Goal: Information Seeking & Learning: Find specific fact

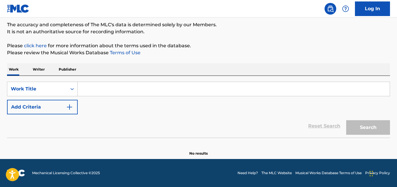
click at [115, 89] on input "Search Form" at bounding box center [234, 89] width 312 height 14
paste input "Americanos"
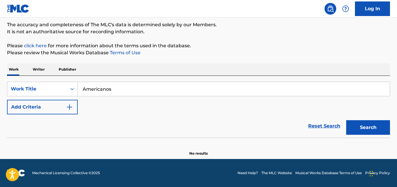
type input "Americanos"
click at [61, 116] on div "Reset Search Search" at bounding box center [198, 126] width 383 height 23
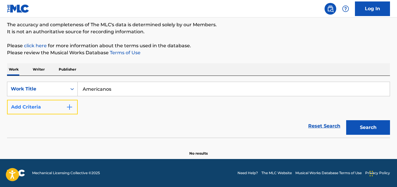
click at [61, 107] on button "Add Criteria" at bounding box center [42, 107] width 71 height 15
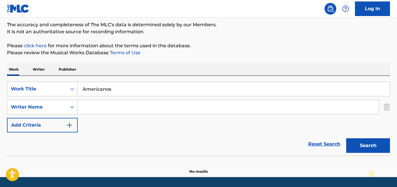
click at [111, 107] on input "Search Form" at bounding box center [228, 107] width 301 height 14
paste input "Leandro Ciro Anez"
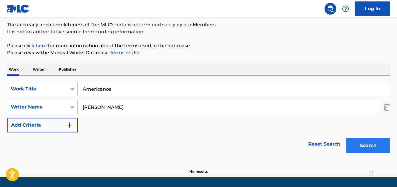
type input "Leandro Ciro Anez"
click at [363, 143] on button "Search" at bounding box center [368, 146] width 44 height 15
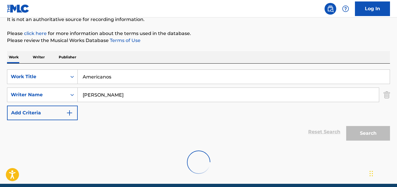
scroll to position [56, 0]
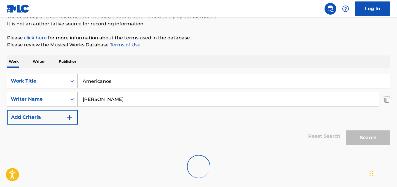
drag, startPoint x: 117, startPoint y: 97, endPoint x: 77, endPoint y: 97, distance: 40.0
click at [77, 97] on div "SearchWithCriteriacd9a2e9d-a3a8-49b1-9aba-4d0e7866a895 Writer Name Leandro Ciro…" at bounding box center [198, 99] width 383 height 15
click at [131, 80] on input "Americanos" at bounding box center [234, 81] width 312 height 14
click at [35, 38] on link "click here" at bounding box center [35, 38] width 23 height 6
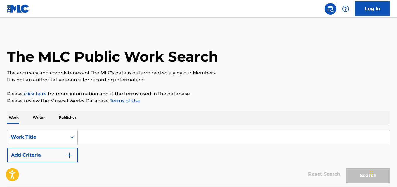
click at [120, 140] on input "Search Form" at bounding box center [234, 137] width 312 height 14
paste input "Americanos"
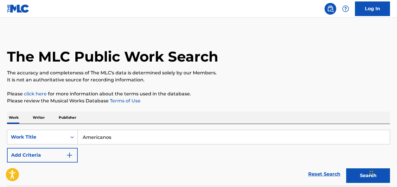
click at [346, 169] on button "Search" at bounding box center [368, 176] width 44 height 15
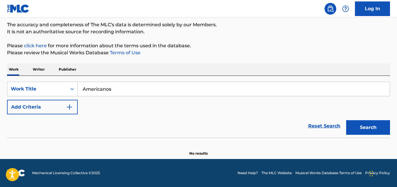
scroll to position [48, 0]
click at [123, 87] on input "Americanos" at bounding box center [234, 89] width 312 height 14
click at [346, 120] on button "Search" at bounding box center [368, 127] width 44 height 15
drag, startPoint x: 88, startPoint y: 92, endPoint x: 64, endPoint y: 92, distance: 23.4
click at [64, 92] on div "SearchWithCriteria08641a77-00c4-4d18-b3a4-8b8887b826b4 Work Title Americanos" at bounding box center [198, 89] width 383 height 15
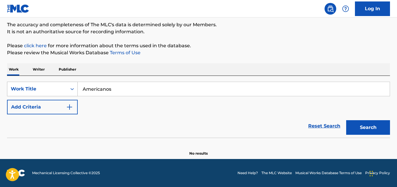
paste input "I'm A Soulja"
type input "I'm A Soulja"
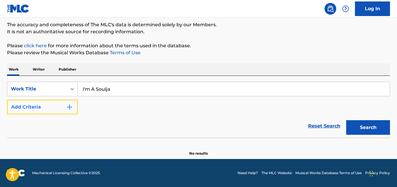
click at [66, 106] on img "Search Form" at bounding box center [69, 107] width 7 height 7
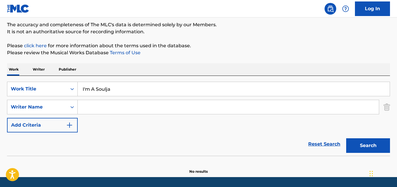
click at [90, 107] on input "Search Form" at bounding box center [228, 107] width 301 height 14
click at [346, 139] on button "Search" at bounding box center [368, 146] width 44 height 15
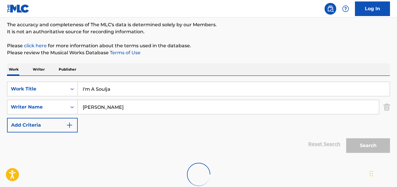
drag, startPoint x: 98, startPoint y: 108, endPoint x: 162, endPoint y: 108, distance: 64.3
click at [162, 108] on input "Milton Johnson" at bounding box center [228, 107] width 301 height 14
type input "Milton"
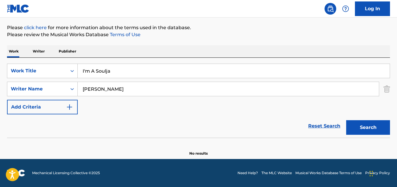
scroll to position [66, 0]
drag, startPoint x: 129, startPoint y: 73, endPoint x: 54, endPoint y: 73, distance: 75.7
click at [54, 73] on div "SearchWithCriteria08641a77-00c4-4d18-b3a4-8b8887b826b4 Work Title I'm A Soulja" at bounding box center [198, 71] width 383 height 15
paste input "Statement Day"
type input "Statement Day"
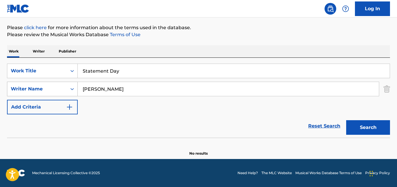
drag, startPoint x: 116, startPoint y: 92, endPoint x: 60, endPoint y: 92, distance: 55.5
click at [60, 92] on div "SearchWithCriteriaf8acfb79-b458-43b1-a6a1-612bcef83d22 Writer Name Milton" at bounding box center [198, 89] width 383 height 15
paste input "Nicholas Macri"
type input "Nicholas Macri"
click at [346, 120] on button "Search" at bounding box center [368, 127] width 44 height 15
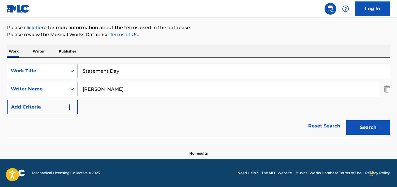
drag, startPoint x: 122, startPoint y: 67, endPoint x: 0, endPoint y: 69, distance: 121.9
click at [0, 69] on div "The MLC Public Work Search The accuracy and completeness of The MLC's data is d…" at bounding box center [198, 61] width 397 height 191
paste input "Missed Call"
type input "Missed Call"
drag, startPoint x: 122, startPoint y: 91, endPoint x: 60, endPoint y: 91, distance: 61.9
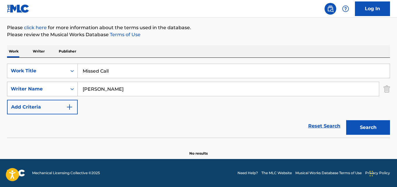
click at [60, 91] on div "SearchWithCriteriaf8acfb79-b458-43b1-a6a1-612bcef83d22 Writer Name Nicholas Mac…" at bounding box center [198, 89] width 383 height 15
paste input "Instrumental Trap Beats Gang"
click at [346, 120] on button "Search" at bounding box center [368, 127] width 44 height 15
drag, startPoint x: 173, startPoint y: 89, endPoint x: 23, endPoint y: 89, distance: 149.3
click at [23, 89] on div "SearchWithCriteriaf8acfb79-b458-43b1-a6a1-612bcef83d22 Writer Name Instrumental…" at bounding box center [198, 89] width 383 height 15
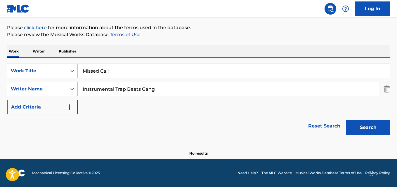
paste input "Sound Kard Beats"
type input "Sound Kard Beats"
click at [346, 120] on button "Search" at bounding box center [368, 127] width 44 height 15
drag, startPoint x: 118, startPoint y: 71, endPoint x: 8, endPoint y: 74, distance: 110.2
click at [8, 74] on div "SearchWithCriteria08641a77-00c4-4d18-b3a4-8b8887b826b4 Work Title Missed Call" at bounding box center [198, 71] width 383 height 15
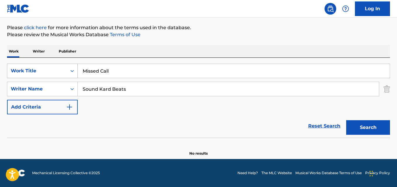
paste input "understood"
type input "Misunderstood"
drag, startPoint x: 143, startPoint y: 91, endPoint x: 7, endPoint y: 84, distance: 136.9
click at [7, 84] on div "The MLC Public Work Search The accuracy and completeness of The MLC's data is d…" at bounding box center [198, 61] width 397 height 191
paste input "NormzBeatz"
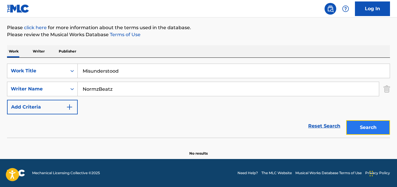
click at [357, 127] on button "Search" at bounding box center [368, 127] width 44 height 15
drag, startPoint x: 129, startPoint y: 87, endPoint x: 63, endPoint y: 88, distance: 65.7
click at [63, 88] on div "SearchWithCriteriaf8acfb79-b458-43b1-a6a1-612bcef83d22 Writer Name NormzBeatz" at bounding box center [198, 89] width 383 height 15
paste input "Search Form"
click at [346, 120] on button "Search" at bounding box center [368, 127] width 44 height 15
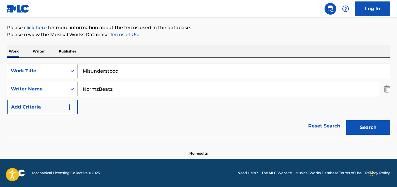
drag, startPoint x: 134, startPoint y: 96, endPoint x: 62, endPoint y: 97, distance: 71.6
click at [62, 97] on div "SearchWithCriteria08641a77-00c4-4d18-b3a4-8b8887b826b4 Work Title Misunderstood…" at bounding box center [198, 89] width 383 height 51
paste input "an [PERSON_NAME]"
type input "[PERSON_NAME]"
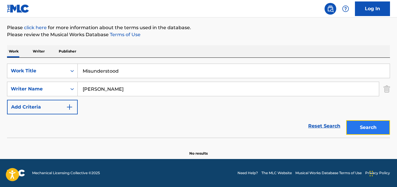
click at [352, 125] on button "Search" at bounding box center [368, 127] width 44 height 15
drag, startPoint x: 136, startPoint y: 74, endPoint x: 44, endPoint y: 75, distance: 92.1
click at [44, 75] on div "SearchWithCriteria08641a77-00c4-4d18-b3a4-8b8887b826b4 Work Title Misunderstood" at bounding box center [198, 71] width 383 height 15
paste input "Am / Fm"
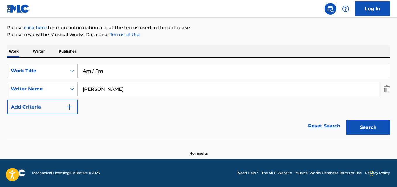
type input "Am / Fm"
drag, startPoint x: 160, startPoint y: 87, endPoint x: 53, endPoint y: 87, distance: 106.9
click at [53, 87] on div "SearchWithCriteriaf8acfb79-b458-43b1-a6a1-612bcef83d22 Writer Name Norman Darne…" at bounding box center [198, 89] width 383 height 15
paste input "Bowen"
type input "Bowen"
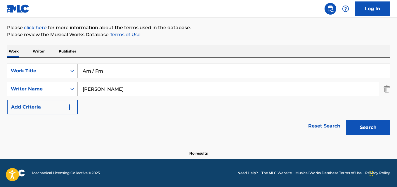
click at [346, 120] on button "Search" at bounding box center [368, 127] width 44 height 15
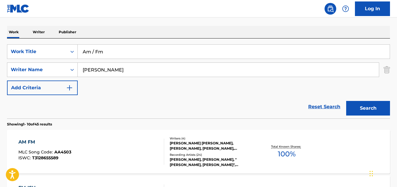
scroll to position [96, 0]
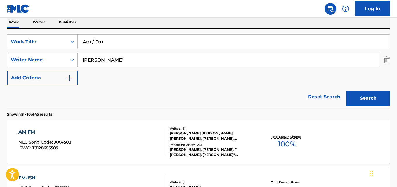
click at [182, 133] on div "PAUL WADE BOWEN, RANDY ROGERS, JOHN RANDALL, JIM BEAVERS" at bounding box center [212, 136] width 85 height 11
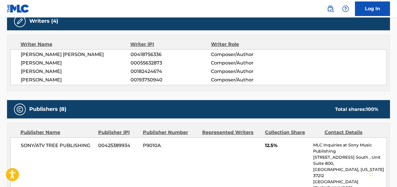
scroll to position [341, 0]
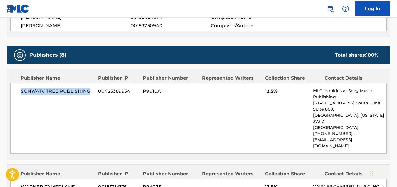
drag, startPoint x: 20, startPoint y: 100, endPoint x: 89, endPoint y: 101, distance: 69.5
click at [89, 101] on div "SONY/ATV TREE PUBLISHING 00425389934 P9010A 12.5% MLC Inquiries at Sony Music P…" at bounding box center [198, 118] width 377 height 71
copy span "SONY/ATV TREE PUBLISHING"
click at [268, 95] on span "12.5%" at bounding box center [287, 91] width 44 height 7
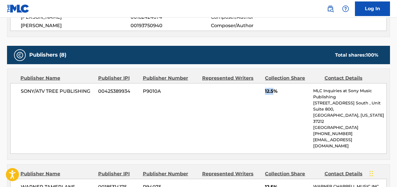
copy span "12.5"
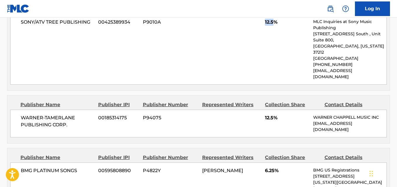
scroll to position [429, 0]
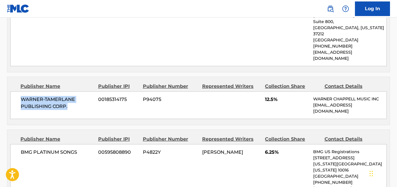
drag, startPoint x: 23, startPoint y: 94, endPoint x: 81, endPoint y: 105, distance: 59.0
click at [81, 105] on div "WARNER-TAMERLANE PUBLISHING CORP. 00185314175 P94075 12.5% WARNER CHAPPELL MUSI…" at bounding box center [198, 105] width 377 height 28
copy span "WARNER-TAMERLANE PUBLISHING CORP."
click at [269, 97] on span "12.5%" at bounding box center [287, 99] width 44 height 7
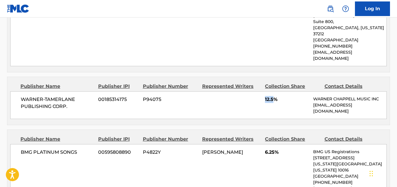
copy span "12.5"
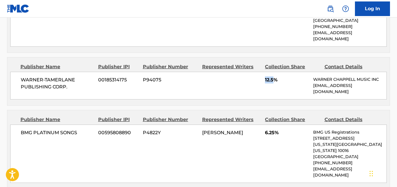
scroll to position [487, 0]
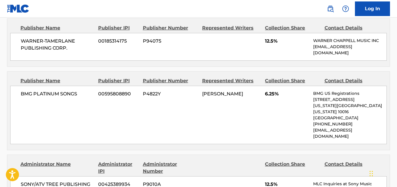
click at [268, 91] on span "6.25%" at bounding box center [287, 94] width 44 height 7
copy span "6.25"
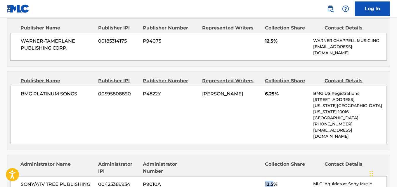
copy span "12.5"
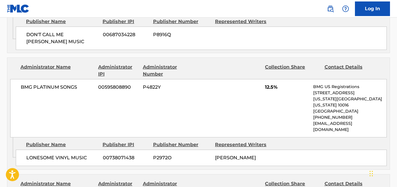
scroll to position [750, 0]
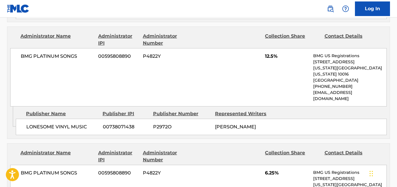
click at [266, 170] on span "6.25%" at bounding box center [287, 173] width 44 height 7
copy span "6.25"
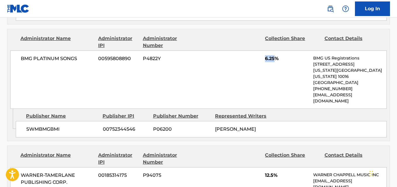
scroll to position [867, 0]
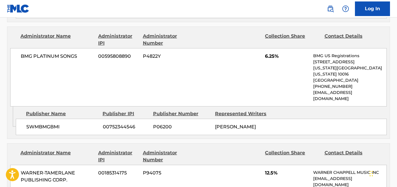
click at [271, 170] on span "12.5%" at bounding box center [287, 173] width 44 height 7
copy span "12.5"
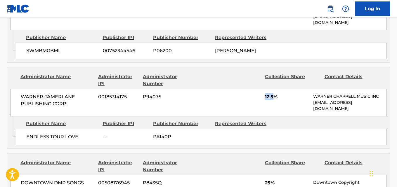
scroll to position [955, 0]
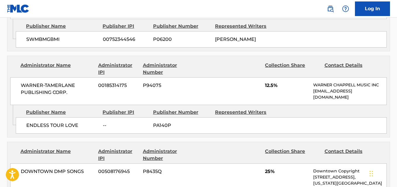
click at [268, 168] on span "25%" at bounding box center [287, 171] width 44 height 7
copy span "25"
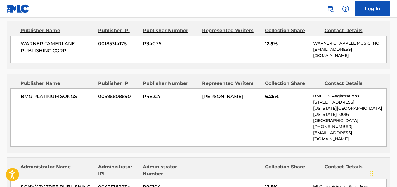
scroll to position [516, 0]
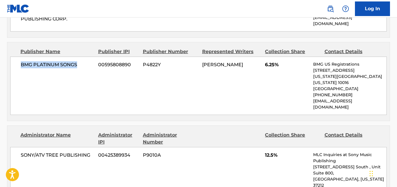
drag, startPoint x: 20, startPoint y: 61, endPoint x: 90, endPoint y: 64, distance: 70.8
click at [90, 64] on div "BMG PLATINUM SONGS 00595808890 P4822Y JOHN RANDALL 6.25% BMG US Registrations 1…" at bounding box center [198, 86] width 377 height 58
copy span "BMG PLATINUM SONGS"
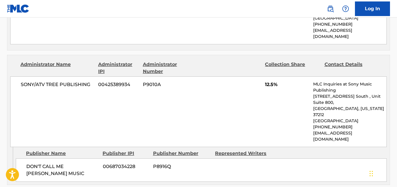
scroll to position [604, 0]
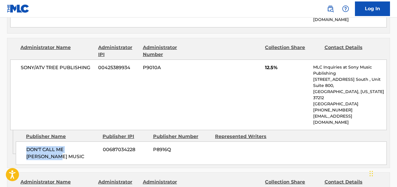
drag, startPoint x: 26, startPoint y: 119, endPoint x: 98, endPoint y: 120, distance: 72.5
click at [98, 142] on div "DON'T CALL ME BRETT MUSIC 00687034228 P8916Q" at bounding box center [201, 153] width 371 height 23
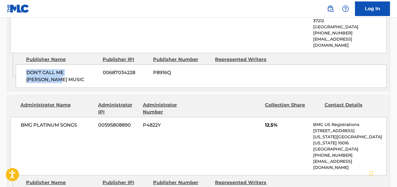
scroll to position [692, 0]
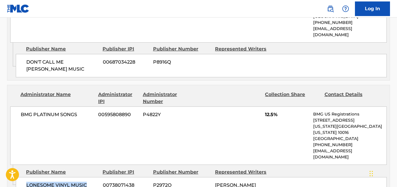
drag, startPoint x: 24, startPoint y: 138, endPoint x: 94, endPoint y: 143, distance: 70.3
click at [94, 177] on div "LONESOME VINYL MUSIC 00738071438 P2972O JOHN RANDALL" at bounding box center [201, 185] width 371 height 16
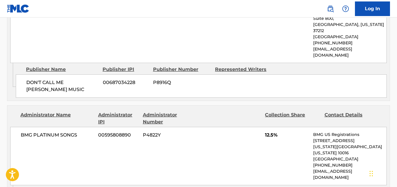
scroll to position [662, 0]
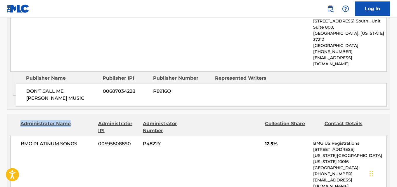
drag, startPoint x: 80, startPoint y: 88, endPoint x: 22, endPoint y: 85, distance: 58.5
click at [22, 120] on div "Administrator Name" at bounding box center [56, 127] width 73 height 14
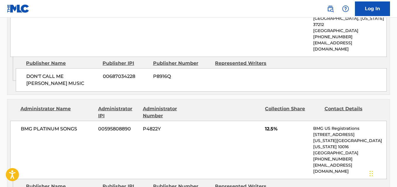
scroll to position [692, 0]
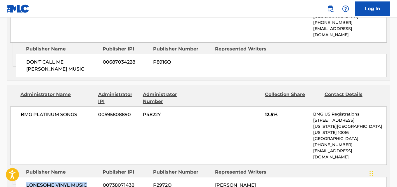
drag, startPoint x: 36, startPoint y: 144, endPoint x: 94, endPoint y: 146, distance: 57.6
click at [94, 177] on div "LONESOME VINYL MUSIC 00738071438 P2972O JOHN RANDALL" at bounding box center [201, 185] width 371 height 16
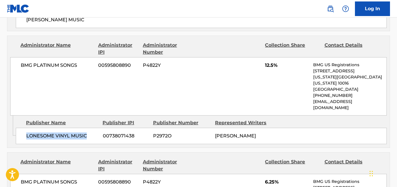
scroll to position [809, 0]
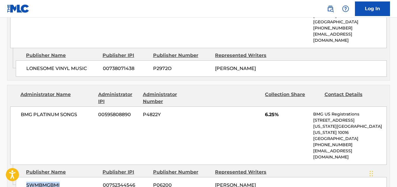
drag, startPoint x: 25, startPoint y: 125, endPoint x: 69, endPoint y: 125, distance: 43.5
click at [69, 177] on div "SWMBMGBMI 00752344546 P06200 JOHN RANDALL" at bounding box center [201, 185] width 371 height 16
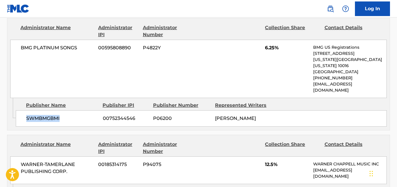
scroll to position [896, 0]
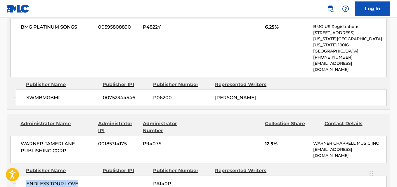
drag, startPoint x: 26, startPoint y: 123, endPoint x: 84, endPoint y: 129, distance: 58.2
click at [84, 176] on div "ENDLESS TOUR LOVE -- PA140P" at bounding box center [201, 184] width 371 height 16
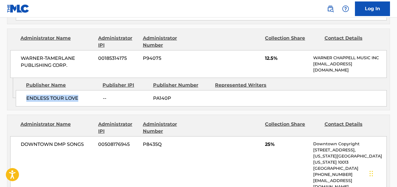
scroll to position [984, 0]
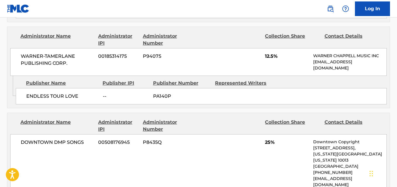
drag, startPoint x: 28, startPoint y: 142, endPoint x: 85, endPoint y: 147, distance: 56.6
drag, startPoint x: 25, startPoint y: 143, endPoint x: 88, endPoint y: 142, distance: 62.2
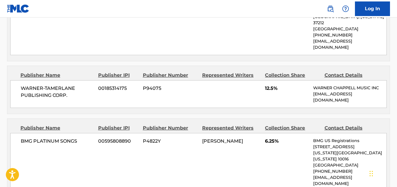
scroll to position [341, 0]
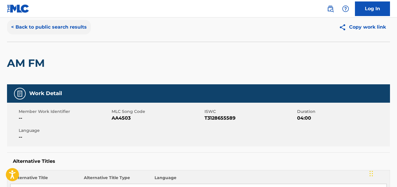
click at [73, 25] on button "< Back to public search results" at bounding box center [49, 27] width 84 height 15
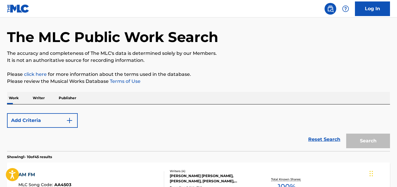
scroll to position [96, 0]
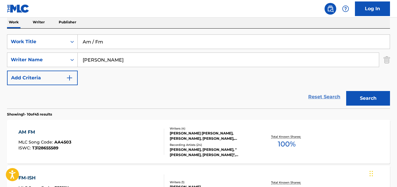
click at [315, 96] on link "Reset Search" at bounding box center [324, 97] width 38 height 13
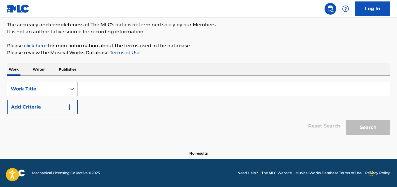
click at [226, 109] on div "SearchWithCriteria08641a77-00c4-4d18-b3a4-8b8887b826b4 Work Title Add Criteria" at bounding box center [198, 98] width 383 height 33
click at [121, 83] on input "Search Form" at bounding box center [234, 89] width 312 height 14
paste input "Slippin' Into Darkness / Low Rider"
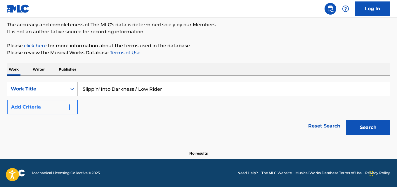
type input "Slippin' Into Darkness / Low Rider"
click at [71, 109] on img "Search Form" at bounding box center [69, 107] width 7 height 7
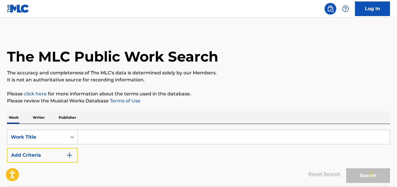
drag, startPoint x: 60, startPoint y: 153, endPoint x: 90, endPoint y: 157, distance: 30.4
click at [71, 155] on button "Add Criteria" at bounding box center [42, 155] width 71 height 15
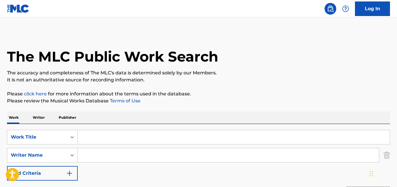
click at [113, 157] on input "Search Form" at bounding box center [228, 155] width 301 height 14
type input "Soul Crackers"
click at [109, 136] on input "Search Form" at bounding box center [234, 137] width 312 height 14
paste input "Slippin' Into Darkness / Low Rider"
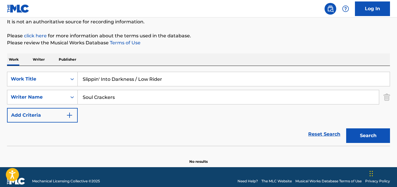
scroll to position [58, 0]
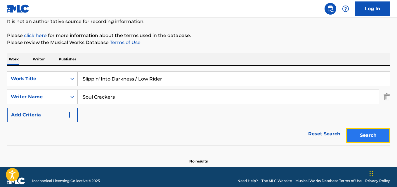
click at [369, 139] on button "Search" at bounding box center [368, 135] width 44 height 15
drag, startPoint x: 177, startPoint y: 85, endPoint x: 40, endPoint y: 82, distance: 137.7
click at [40, 82] on div "SearchWithCriteria954ad31e-28fa-46d6-9b30-1085e8329101 Work Title Slippin' Into…" at bounding box center [198, 79] width 383 height 15
paste input "Don't Wonna Lose My Baby"
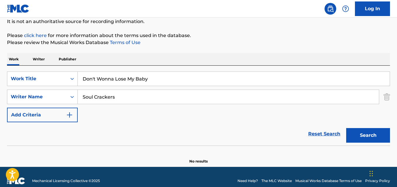
type input "Don't Wonna Lose My Baby"
drag, startPoint x: 134, startPoint y: 98, endPoint x: 35, endPoint y: 98, distance: 99.1
click at [35, 98] on div "SearchWithCriteria43a64609-140d-446a-8021-cc592b77542a Writer Name Soul Crackers" at bounding box center [198, 97] width 383 height 15
paste input "Coupe Deville"
click at [370, 138] on button "Search" at bounding box center [368, 135] width 44 height 15
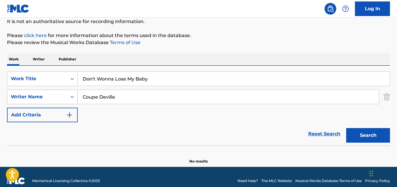
drag, startPoint x: 122, startPoint y: 93, endPoint x: 55, endPoint y: 95, distance: 67.0
click at [55, 95] on div "SearchWithCriteria43a64609-140d-446a-8021-cc592b77542a Writer Name Coupe Deville" at bounding box center [198, 97] width 383 height 15
click at [346, 128] on button "Search" at bounding box center [368, 135] width 44 height 15
drag, startPoint x: 125, startPoint y: 93, endPoint x: 46, endPoint y: 97, distance: 79.3
click at [46, 97] on div "SearchWithCriteria43a64609-140d-446a-8021-cc592b77542a Writer Name Coupe Deville" at bounding box center [198, 97] width 383 height 15
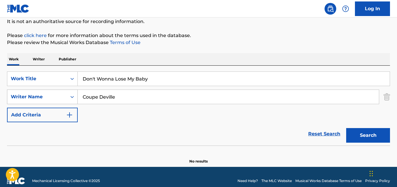
paste input "[PERSON_NAME]"
click at [346, 128] on button "Search" at bounding box center [368, 135] width 44 height 15
drag, startPoint x: 71, startPoint y: 103, endPoint x: 46, endPoint y: 104, distance: 24.8
click at [46, 104] on div "SearchWithCriteria43a64609-140d-446a-8021-cc592b77542a Writer Name [PERSON_NAME]" at bounding box center [198, 97] width 383 height 15
paste input "KETREZ"
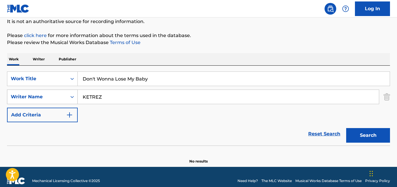
type input "KETREZ"
click at [346, 128] on button "Search" at bounding box center [368, 135] width 44 height 15
click at [36, 101] on div "SearchWithCriteria43a64609-140d-446a-8021-cc592b77542a Writer Name [PERSON_NAME]" at bounding box center [198, 97] width 383 height 15
click at [346, 128] on button "Search" at bounding box center [368, 135] width 44 height 15
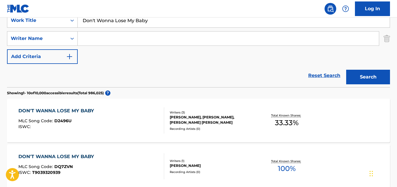
scroll to position [88, 0]
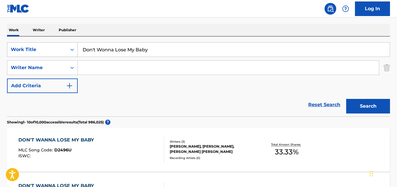
drag, startPoint x: 55, startPoint y: 49, endPoint x: 32, endPoint y: 49, distance: 23.1
click at [32, 49] on div "SearchWithCriteria954ad31e-28fa-46d6-9b30-1085e8329101 Work Title Don't Wonna L…" at bounding box center [198, 49] width 383 height 15
paste input "Sleep"
type input "Sleep"
click at [108, 66] on input "Search Form" at bounding box center [228, 68] width 301 height 14
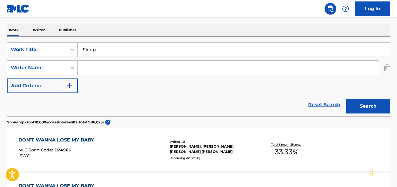
paste input "[PERSON_NAME]"
click at [346, 107] on div "Search" at bounding box center [366, 104] width 47 height 23
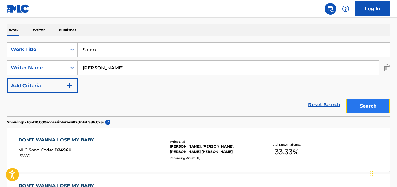
click at [356, 108] on button "Search" at bounding box center [368, 106] width 44 height 15
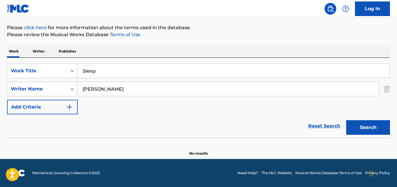
scroll to position [66, 0]
drag, startPoint x: 141, startPoint y: 88, endPoint x: 54, endPoint y: 90, distance: 86.8
click at [54, 90] on div "SearchWithCriteria43a64609-140d-446a-8021-cc592b77542a Writer Name [PERSON_NAME]" at bounding box center [198, 89] width 383 height 15
paste input "[PERSON_NAME]"
type input "[PERSON_NAME]"
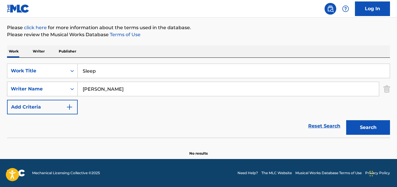
click at [346, 120] on button "Search" at bounding box center [368, 127] width 44 height 15
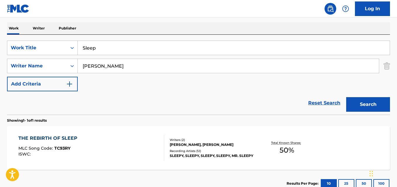
scroll to position [125, 0]
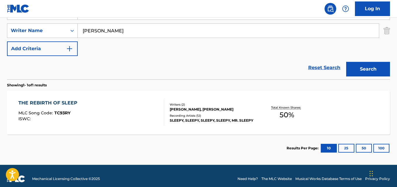
click at [72, 108] on div "THE REBIRTH OF SLEEP MLC Song Code : TC93RY ISWC :" at bounding box center [49, 113] width 62 height 26
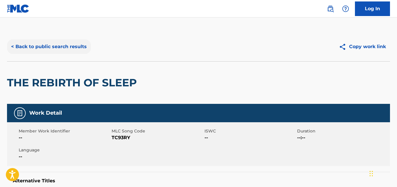
click at [66, 45] on button "< Back to public search results" at bounding box center [49, 46] width 84 height 15
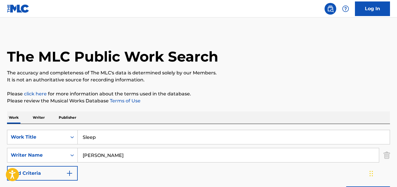
scroll to position [97, 0]
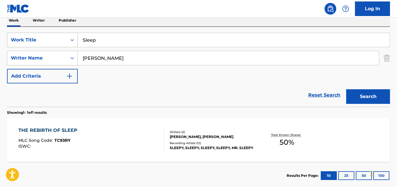
drag, startPoint x: 112, startPoint y: 39, endPoint x: 45, endPoint y: 39, distance: 67.8
click at [45, 39] on div "SearchWithCriteria954ad31e-28fa-46d6-9b30-1085e8329101 Work Title Sleep" at bounding box center [198, 40] width 383 height 15
paste input "oy Yo/That's Me"
drag, startPoint x: 136, startPoint y: 44, endPoint x: 47, endPoint y: 48, distance: 89.2
click at [47, 48] on div "SearchWithCriteria954ad31e-28fa-46d6-9b30-1085e8329101 Work Title Soy Yo/That's…" at bounding box center [198, 58] width 383 height 51
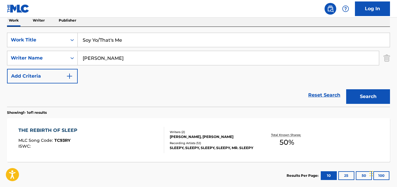
paste input "meone Like You"
type input "Someone Like You"
drag, startPoint x: 76, startPoint y: 60, endPoint x: 42, endPoint y: 60, distance: 33.9
click at [42, 60] on div "SearchWithCriteria43a64609-140d-446a-8021-cc592b77542a Writer Name [PERSON_NAME]" at bounding box center [198, 58] width 383 height 15
paste input "[PERSON_NAME]"
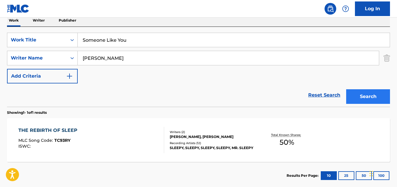
type input "[PERSON_NAME]"
click at [362, 94] on button "Search" at bounding box center [368, 96] width 44 height 15
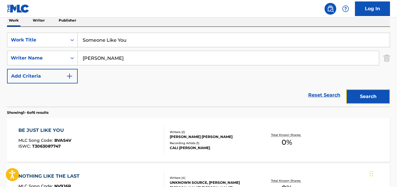
click at [367, 95] on button "Search" at bounding box center [368, 96] width 44 height 15
drag, startPoint x: 119, startPoint y: 61, endPoint x: 36, endPoint y: 67, distance: 83.5
click at [36, 67] on div "SearchWithCriteria954ad31e-28fa-46d6-9b30-1085e8329101 Work Title Someone Like …" at bounding box center [198, 58] width 383 height 51
click at [362, 99] on button "Search" at bounding box center [368, 96] width 44 height 15
drag, startPoint x: 140, startPoint y: 46, endPoint x: 51, endPoint y: 46, distance: 89.1
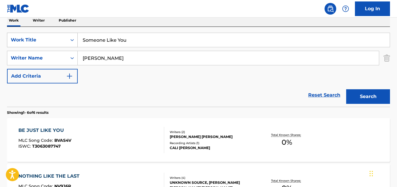
click at [51, 46] on div "SearchWithCriteria954ad31e-28fa-46d6-9b30-1085e8329101 Work Title Someone Like …" at bounding box center [198, 40] width 383 height 15
paste input "Poppy"
type input "Poppy"
drag, startPoint x: 126, startPoint y: 57, endPoint x: 63, endPoint y: 56, distance: 63.1
click at [63, 56] on div "SearchWithCriteria43a64609-140d-446a-8021-cc592b77542a Writer Name [PERSON_NAME]" at bounding box center [198, 58] width 383 height 15
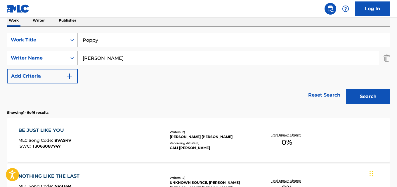
paste input "[PERSON_NAME] [PERSON_NAME]"
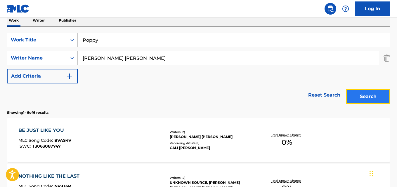
click at [365, 100] on button "Search" at bounding box center [368, 96] width 44 height 15
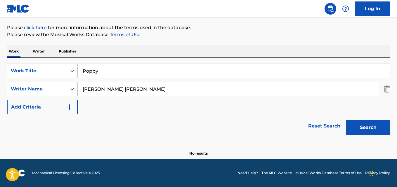
scroll to position [66, 0]
drag, startPoint x: 111, startPoint y: 89, endPoint x: 36, endPoint y: 92, distance: 74.9
click at [36, 92] on div "SearchWithCriteria43a64609-140d-446a-8021-cc592b77542a Writer Name [PERSON_NAME…" at bounding box center [198, 89] width 383 height 15
type input "[PERSON_NAME]"
click at [346, 120] on button "Search" at bounding box center [368, 127] width 44 height 15
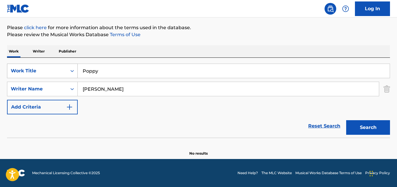
drag, startPoint x: 107, startPoint y: 72, endPoint x: 16, endPoint y: 74, distance: 90.6
click at [16, 74] on div "SearchWithCriteria954ad31e-28fa-46d6-9b30-1085e8329101 Work Title Poppy" at bounding box center [198, 71] width 383 height 15
paste input "Say Yes To Heaven"
type input "Say Yes To Heaven"
drag, startPoint x: 67, startPoint y: 101, endPoint x: 59, endPoint y: 101, distance: 8.2
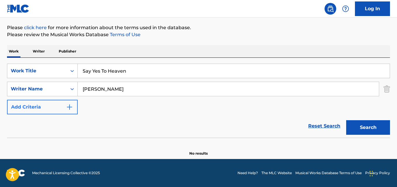
click at [59, 101] on div "SearchWithCriteria954ad31e-28fa-46d6-9b30-1085e8329101 Work Title Say Yes To He…" at bounding box center [198, 89] width 383 height 51
click at [96, 96] on div "[PERSON_NAME]" at bounding box center [229, 89] width 302 height 15
drag, startPoint x: 112, startPoint y: 91, endPoint x: 51, endPoint y: 87, distance: 61.5
click at [51, 87] on div "SearchWithCriteria43a64609-140d-446a-8021-cc592b77542a Writer Name [PERSON_NAME]" at bounding box center [198, 89] width 383 height 15
paste input "Instrumental Trap Beats Gang"
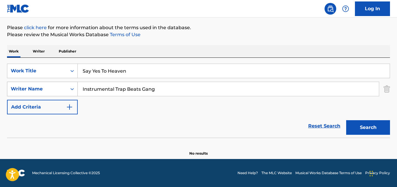
click at [346, 120] on button "Search" at bounding box center [368, 127] width 44 height 15
drag, startPoint x: 138, startPoint y: 91, endPoint x: 84, endPoint y: 90, distance: 53.5
click at [84, 90] on input "Instrumental Trap Beats Gang" at bounding box center [228, 89] width 301 height 14
click at [142, 92] on input "Instrumental Trap Beats Gang" at bounding box center [228, 89] width 301 height 14
drag, startPoint x: 181, startPoint y: 90, endPoint x: 60, endPoint y: 88, distance: 120.4
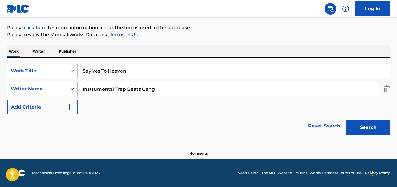
click at [60, 88] on div "SearchWithCriteria43a64609-140d-446a-8021-cc592b77542a Writer Name Instrumental…" at bounding box center [198, 89] width 383 height 15
paste input "Sound Kard Beats"
type input "Sound Kard Beats"
click at [346, 120] on button "Search" at bounding box center [368, 127] width 44 height 15
drag, startPoint x: 133, startPoint y: 66, endPoint x: 45, endPoint y: 72, distance: 87.9
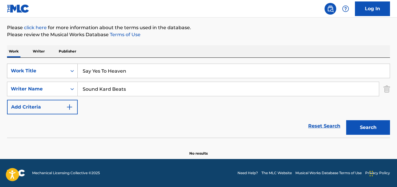
click at [45, 72] on div "SearchWithCriteria954ad31e-28fa-46d6-9b30-1085e8329101 Work Title Say Yes To He…" at bounding box center [198, 71] width 383 height 15
paste input "Ford Tough F/ Brabo Gator Of Top Dollar"
drag, startPoint x: 192, startPoint y: 72, endPoint x: 34, endPoint y: 72, distance: 158.1
click at [34, 72] on div "SearchWithCriteria954ad31e-28fa-46d6-9b30-1085e8329101 Work Title Ford Tough F/…" at bounding box center [198, 71] width 383 height 15
paste input "rom The Heart 4"
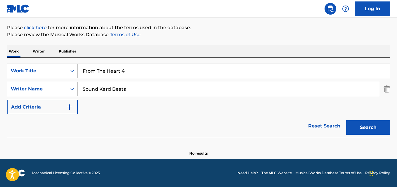
type input "From The Heart 4"
drag, startPoint x: 146, startPoint y: 89, endPoint x: 49, endPoint y: 88, distance: 97.3
click at [49, 88] on div "SearchWithCriteria43a64609-140d-446a-8021-cc592b77542a Writer Name Sound Kard B…" at bounding box center [198, 89] width 383 height 15
paste input "[PERSON_NAME]"
type input "[PERSON_NAME]"
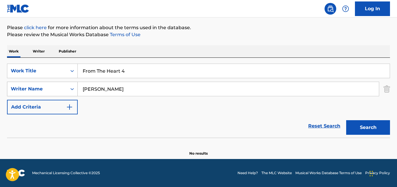
click at [346, 120] on button "Search" at bounding box center [368, 127] width 44 height 15
drag, startPoint x: 111, startPoint y: 89, endPoint x: 43, endPoint y: 89, distance: 68.1
click at [43, 89] on div "SearchWithCriteria43a64609-140d-446a-8021-cc592b77542a Writer Name [PERSON_NAME]" at bounding box center [198, 89] width 383 height 15
click at [346, 120] on button "Search" at bounding box center [368, 127] width 44 height 15
drag, startPoint x: 126, startPoint y: 70, endPoint x: 71, endPoint y: 69, distance: 55.5
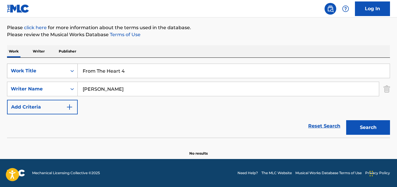
click at [71, 69] on div "SearchWithCriteria954ad31e-28fa-46d6-9b30-1085e8329101 Work Title From The Hear…" at bounding box center [198, 71] width 383 height 15
paste input "[PERSON_NAME]"
type input "[PERSON_NAME]"
drag, startPoint x: 109, startPoint y: 91, endPoint x: 61, endPoint y: 91, distance: 48.2
click at [61, 91] on div "SearchWithCriteria43a64609-140d-446a-8021-cc592b77542a Writer Name [PERSON_NAME]" at bounding box center [198, 89] width 383 height 15
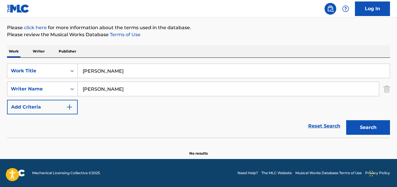
paste input "Chelion"
click at [346, 120] on button "Search" at bounding box center [368, 127] width 44 height 15
drag, startPoint x: 113, startPoint y: 93, endPoint x: 0, endPoint y: 93, distance: 113.1
click at [0, 93] on div "The MLC Public Work Search The accuracy and completeness of The MLC's data is d…" at bounding box center [198, 61] width 397 height 191
paste input "Bolzoni"
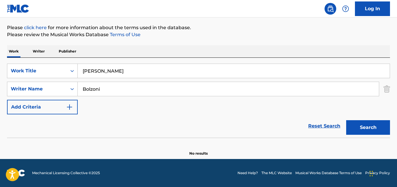
type input "Bolzoni"
click at [346, 120] on button "Search" at bounding box center [368, 127] width 44 height 15
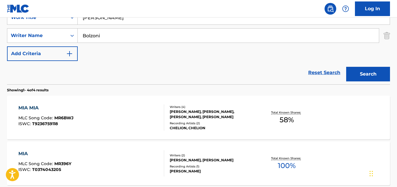
scroll to position [125, 0]
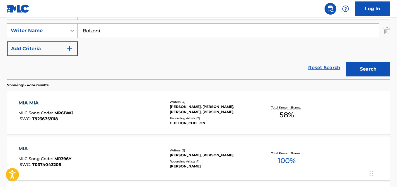
click at [35, 106] on div "MIA MIA" at bounding box center [45, 103] width 55 height 7
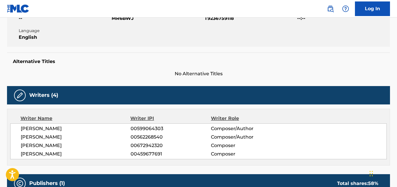
scroll to position [172, 0]
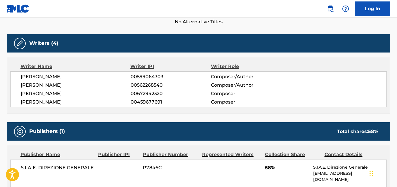
click at [27, 103] on span "[PERSON_NAME]" at bounding box center [76, 102] width 110 height 7
copy span "[PERSON_NAME]"
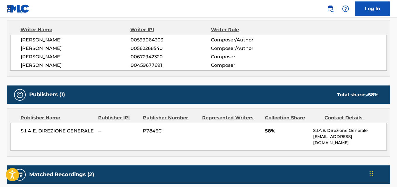
scroll to position [259, 0]
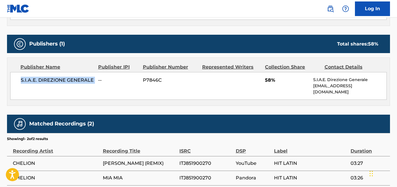
drag, startPoint x: 19, startPoint y: 80, endPoint x: 98, endPoint y: 80, distance: 79.5
click at [98, 80] on div "S.I.A.E. DIREZIONE GENERALE -- P7846C 58% S.I.A.E. Direzione Generale [EMAIL_AD…" at bounding box center [198, 86] width 377 height 28
copy div "S.I.A.E. DIREZIONE GENERALE"
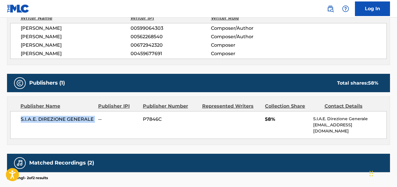
scroll to position [113, 0]
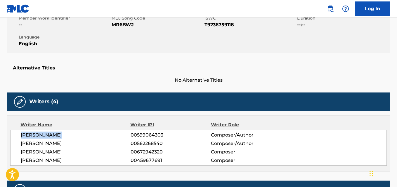
drag, startPoint x: 20, startPoint y: 135, endPoint x: 63, endPoint y: 136, distance: 43.3
click at [63, 136] on div "[PERSON_NAME] 00599064303 Composer/Author [PERSON_NAME] 00562268540 Composer/Au…" at bounding box center [198, 148] width 377 height 36
copy span "[PERSON_NAME]"
drag, startPoint x: 21, startPoint y: 146, endPoint x: 89, endPoint y: 148, distance: 67.5
click at [77, 144] on span "[PERSON_NAME]" at bounding box center [76, 143] width 110 height 7
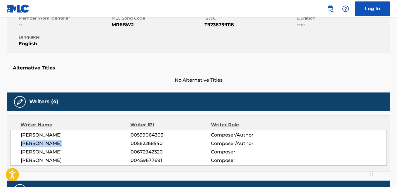
copy span "[PERSON_NAME]"
drag, startPoint x: 22, startPoint y: 153, endPoint x: 108, endPoint y: 153, distance: 85.9
click at [108, 153] on span "[PERSON_NAME]" at bounding box center [76, 152] width 110 height 7
copy span "[PERSON_NAME]"
drag, startPoint x: 22, startPoint y: 160, endPoint x: 124, endPoint y: 172, distance: 102.9
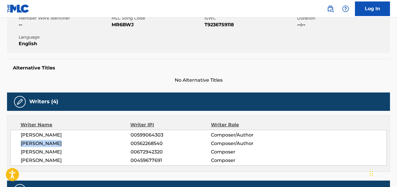
click at [84, 161] on span "[PERSON_NAME]" at bounding box center [76, 160] width 110 height 7
copy span "[PERSON_NAME]"
click at [164, 136] on span "00599064303" at bounding box center [171, 135] width 80 height 7
click at [160, 135] on span "00599064303" at bounding box center [171, 135] width 80 height 7
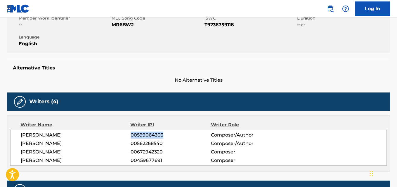
copy span "00599064303"
click at [151, 145] on span "00562268540" at bounding box center [171, 143] width 80 height 7
copy span "00562268540"
click at [147, 149] on span "00672942320" at bounding box center [171, 152] width 80 height 7
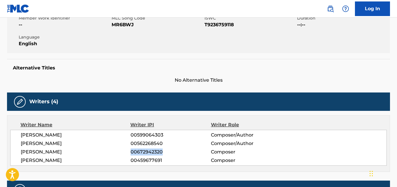
click at [147, 149] on span "00672942320" at bounding box center [171, 152] width 80 height 7
copy span "00672942320"
click at [151, 160] on span "00459677691" at bounding box center [171, 160] width 80 height 7
copy span "00459677691"
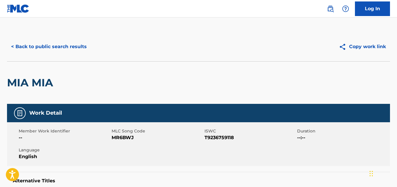
scroll to position [29, 0]
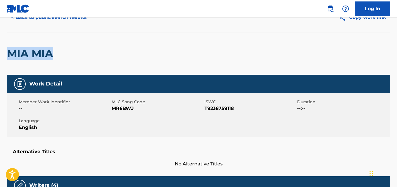
drag, startPoint x: 7, startPoint y: 49, endPoint x: 81, endPoint y: 50, distance: 73.6
click at [81, 50] on div "MIA MIA" at bounding box center [198, 53] width 383 height 43
click at [73, 18] on button "< Back to public search results" at bounding box center [49, 17] width 84 height 15
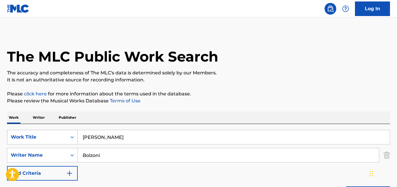
drag, startPoint x: 111, startPoint y: 140, endPoint x: 27, endPoint y: 143, distance: 84.8
click at [27, 143] on div "SearchWithCriteria954ad31e-28fa-46d6-9b30-1085e8329101 Work Title [PERSON_NAME]" at bounding box center [198, 137] width 383 height 15
paste input "The Circle G'z- Purple In My Cup"
type input "The Circle G'z- Purple In My Cup"
drag, startPoint x: 105, startPoint y: 158, endPoint x: 53, endPoint y: 160, distance: 51.5
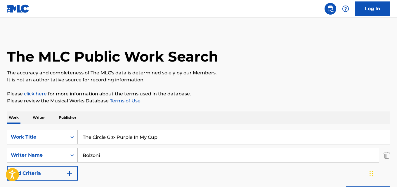
click at [53, 160] on div "SearchWithCriteria43a64609-140d-446a-8021-cc592b77542a Writer Name [PERSON_NAME]" at bounding box center [198, 155] width 383 height 15
paste input "The Circle G'z"
type input "The Circle G'z"
drag, startPoint x: 172, startPoint y: 141, endPoint x: 54, endPoint y: 140, distance: 117.8
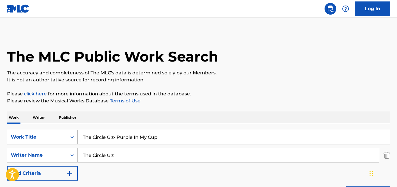
click at [54, 140] on div "SearchWithCriteria954ad31e-28fa-46d6-9b30-1085e8329101 Work Title The Circle G'…" at bounding box center [198, 137] width 383 height 15
paste input "Search Form"
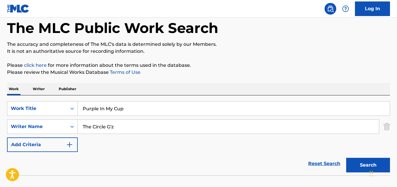
scroll to position [66, 0]
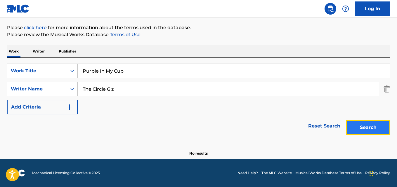
click at [380, 134] on button "Search" at bounding box center [368, 127] width 44 height 15
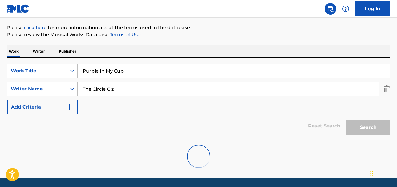
click at [378, 132] on div "Search" at bounding box center [366, 126] width 47 height 23
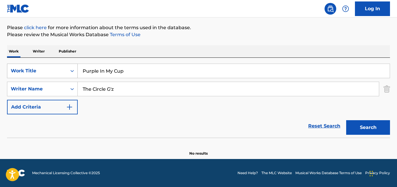
drag, startPoint x: 97, startPoint y: 70, endPoint x: 56, endPoint y: 70, distance: 41.2
click at [56, 70] on div "SearchWithCriteria954ad31e-28fa-46d6-9b30-1085e8329101 Work Title Purple In My …" at bounding box center [198, 71] width 383 height 15
paste input "Bulletproof Faith"
type input "Bulletproof Faith"
drag, startPoint x: 117, startPoint y: 93, endPoint x: 57, endPoint y: 93, distance: 59.6
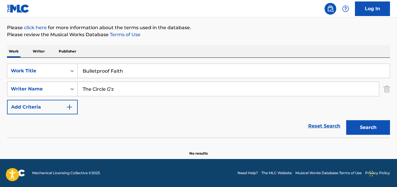
click at [57, 93] on div "SearchWithCriteria43a64609-140d-446a-8021-cc592b77542a Writer Name The Circle G…" at bounding box center [198, 89] width 383 height 15
paste input "Seven-T"
click at [346, 120] on button "Search" at bounding box center [368, 127] width 44 height 15
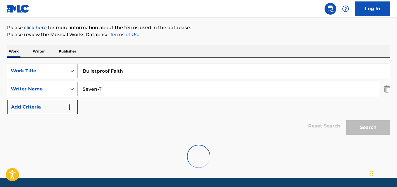
drag, startPoint x: 91, startPoint y: 88, endPoint x: 47, endPoint y: 88, distance: 43.8
click at [47, 88] on div "SearchWithCriteria43a64609-140d-446a-8021-cc592b77542a Writer Name Seven-T" at bounding box center [198, 89] width 383 height 15
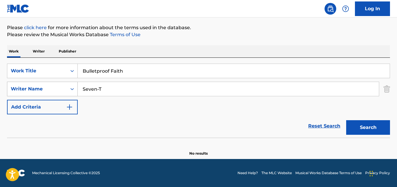
drag, startPoint x: 120, startPoint y: 89, endPoint x: 16, endPoint y: 83, distance: 104.2
click at [16, 83] on div "SearchWithCriteria43a64609-140d-446a-8021-cc592b77542a Writer Name Seven-T" at bounding box center [198, 89] width 383 height 15
type input "Seven-T"
click at [346, 120] on button "Search" at bounding box center [368, 127] width 44 height 15
drag, startPoint x: 135, startPoint y: 74, endPoint x: 36, endPoint y: 76, distance: 99.1
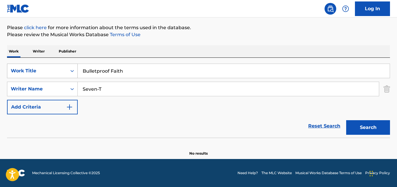
click at [36, 76] on div "SearchWithCriteria954ad31e-28fa-46d6-9b30-1085e8329101 Work Title Bulletproof F…" at bounding box center [198, 71] width 383 height 15
paste input "Most Aggravated"
type input "Most Aggravated"
drag, startPoint x: 107, startPoint y: 88, endPoint x: 49, endPoint y: 89, distance: 57.6
click at [49, 89] on div "SearchWithCriteria43a64609-140d-446a-8021-cc592b77542a Writer Name Seven-T" at bounding box center [198, 89] width 383 height 15
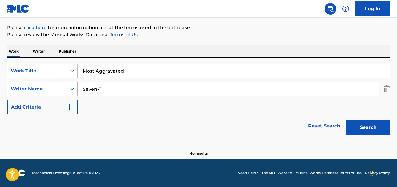
paste input "The Most Hated"
type input "The Most Hated"
click at [346, 120] on button "Search" at bounding box center [368, 127] width 44 height 15
click at [320, 123] on link "Reset Search" at bounding box center [324, 126] width 38 height 13
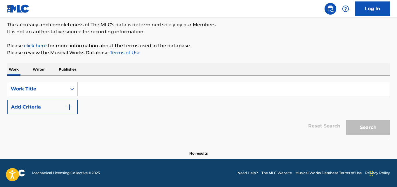
scroll to position [48, 0]
click at [119, 82] on div "SearchWithCriteria954ad31e-28fa-46d6-9b30-1085e8329101 Work Title Add Criteria …" at bounding box center [198, 107] width 383 height 62
click at [117, 84] on input "Search Form" at bounding box center [234, 89] width 312 height 14
paste input "Don't Hustle, Don't Eat"
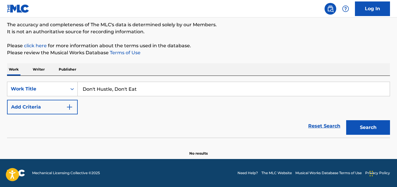
type input "Don't Hustle, Don't Eat"
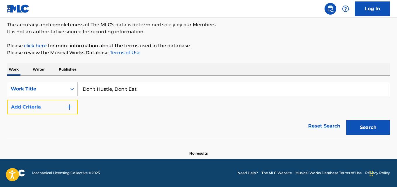
click at [62, 108] on button "Add Criteria" at bounding box center [42, 107] width 71 height 15
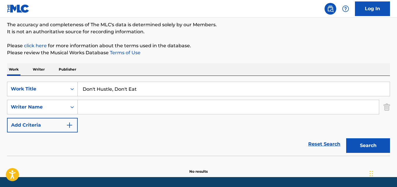
click at [86, 107] on input "Search Form" at bounding box center [228, 107] width 301 height 14
paste input "20-2-Life"
drag, startPoint x: 88, startPoint y: 110, endPoint x: 57, endPoint y: 113, distance: 30.6
click at [57, 113] on div "SearchWithCriteria43a64609-140d-446a-8021-cc592b77542a Writer Name 20-2-Life" at bounding box center [198, 107] width 383 height 15
drag, startPoint x: 92, startPoint y: 108, endPoint x: 66, endPoint y: 111, distance: 26.5
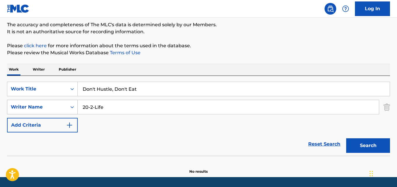
click at [66, 111] on div "SearchWithCriteria43a64609-140d-446a-8021-cc592b77542a Writer Name 20-2-Life" at bounding box center [198, 107] width 383 height 15
drag, startPoint x: 134, startPoint y: 107, endPoint x: 54, endPoint y: 111, distance: 79.3
click at [54, 111] on div "SearchWithCriteria43a64609-140d-446a-8021-cc592b77542a Writer Name 20-2-Life" at bounding box center [198, 107] width 383 height 15
type input "20-2-Life"
click at [346, 139] on button "Search" at bounding box center [368, 146] width 44 height 15
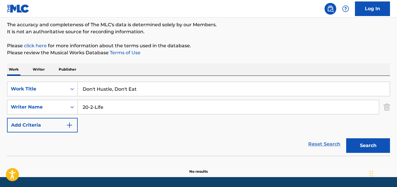
click at [315, 149] on link "Reset Search" at bounding box center [324, 144] width 38 height 13
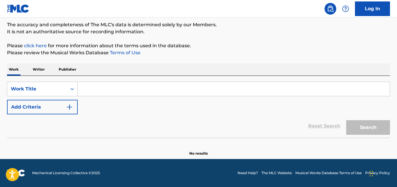
click at [141, 93] on input "Search Form" at bounding box center [234, 89] width 312 height 14
paste input "Disparando Y Avanzando"
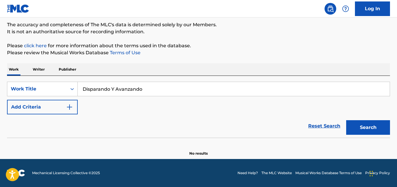
type input "Disparando Y Avanzando"
click at [177, 99] on div "SearchWithCriteria954ad31e-28fa-46d6-9b30-1085e8329101 Work Title Disparando Y …" at bounding box center [198, 98] width 383 height 33
drag, startPoint x: 171, startPoint y: 88, endPoint x: 38, endPoint y: 86, distance: 132.7
click at [38, 86] on div "SearchWithCriteria954ad31e-28fa-46d6-9b30-1085e8329101 Work Title Disparando Y …" at bounding box center [198, 89] width 383 height 15
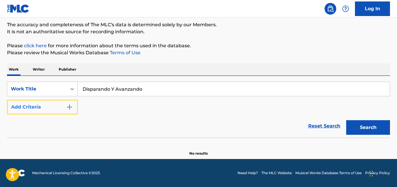
click at [69, 105] on img "Search Form" at bounding box center [69, 107] width 7 height 7
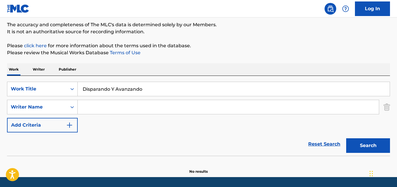
click at [89, 107] on input "Search Form" at bounding box center [228, 107] width 301 height 14
type input "Traviezoz de la Zierra"
click at [346, 139] on button "Search" at bounding box center [368, 146] width 44 height 15
drag, startPoint x: 162, startPoint y: 86, endPoint x: 18, endPoint y: 87, distance: 144.6
click at [18, 87] on div "SearchWithCriteria954ad31e-28fa-46d6-9b30-1085e8329101 Work Title Disparando Y …" at bounding box center [198, 89] width 383 height 15
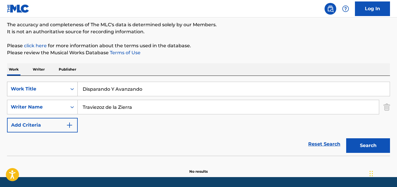
paste input "Ridin'"
type input "Ridin'"
drag, startPoint x: 154, startPoint y: 108, endPoint x: 13, endPoint y: 108, distance: 140.8
click at [13, 108] on div "SearchWithCriteria43a64609-140d-446a-8021-cc592b77542a Writer Name [PERSON_NAME…" at bounding box center [198, 107] width 383 height 15
paste input "he Most Hated"
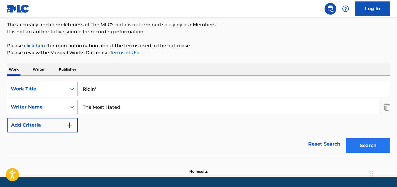
type input "The Most Hated"
click at [371, 143] on button "Search" at bounding box center [368, 146] width 44 height 15
drag, startPoint x: 72, startPoint y: 91, endPoint x: 58, endPoint y: 91, distance: 14.9
click at [58, 91] on div "SearchWithCriteria954ad31e-28fa-46d6-9b30-1085e8329101 Work Title Ridin'" at bounding box center [198, 89] width 383 height 15
paste input "In The Night"
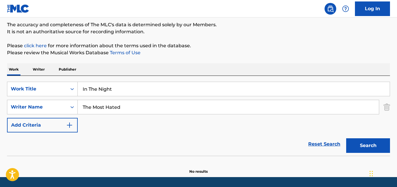
type input "In The Night"
click at [308, 141] on link "Reset Search" at bounding box center [324, 144] width 38 height 13
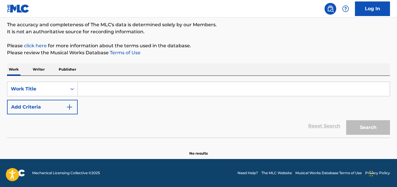
click at [276, 70] on div "Work Writer Publisher" at bounding box center [198, 69] width 383 height 12
click at [199, 62] on div "The MLC Public Work Search The accuracy and completeness of The MLC's data is d…" at bounding box center [198, 70] width 397 height 172
click at [199, 59] on div "The MLC Public Work Search The accuracy and completeness of The MLC's data is d…" at bounding box center [198, 70] width 397 height 172
click at [120, 83] on input "Search Form" at bounding box center [234, 89] width 312 height 14
type input "Ain’t That A Bitch"
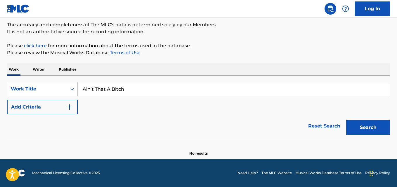
click at [346, 120] on button "Search" at bounding box center [368, 127] width 44 height 15
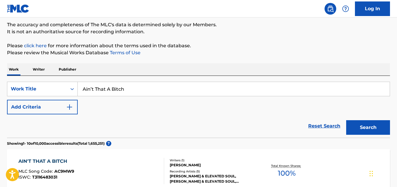
drag, startPoint x: 177, startPoint y: 128, endPoint x: 226, endPoint y: 127, distance: 49.7
click at [177, 127] on div "Reset Search Search" at bounding box center [198, 126] width 383 height 23
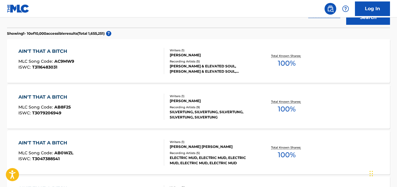
scroll to position [194, 0]
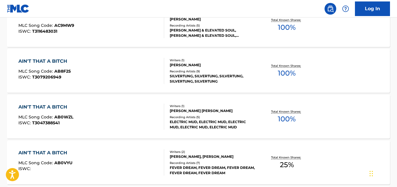
click at [51, 112] on div "AIN'T THAT A BITCH MLC Song Code : AB0WZL ISWC : T3047388541" at bounding box center [45, 117] width 55 height 26
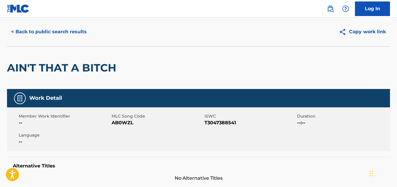
scroll to position [12, 0]
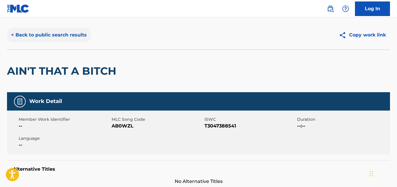
click at [54, 40] on button "< Back to public search results" at bounding box center [49, 35] width 84 height 15
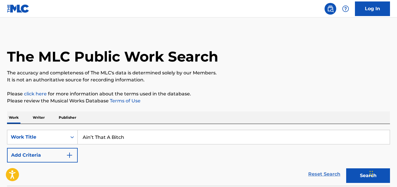
click at [315, 177] on link "Reset Search" at bounding box center [324, 174] width 38 height 13
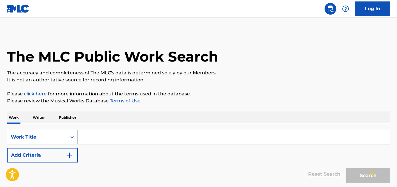
click at [126, 134] on input "Search Form" at bounding box center [234, 137] width 312 height 14
paste input "El Primer Amor"
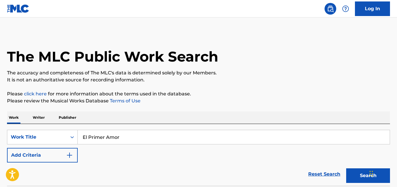
type input "El Primer Amor"
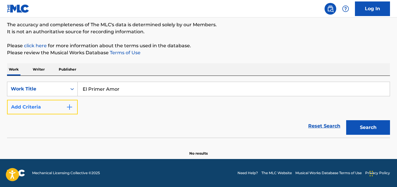
click at [58, 107] on button "Add Criteria" at bounding box center [42, 107] width 71 height 15
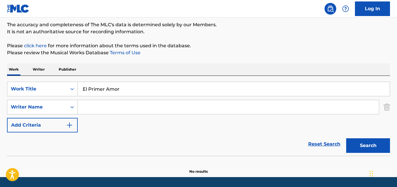
click at [105, 108] on input "Search Form" at bounding box center [228, 107] width 301 height 14
click at [346, 139] on button "Search" at bounding box center [368, 146] width 44 height 15
click at [153, 110] on input "[PERSON_NAME]" at bounding box center [228, 107] width 301 height 14
type input "[PERSON_NAME]"
click at [346, 139] on button "Search" at bounding box center [368, 146] width 44 height 15
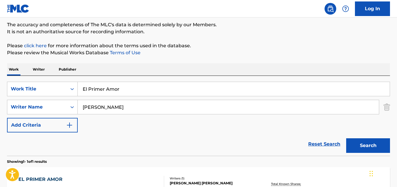
click at [214, 129] on div "SearchWithCriteria954ad31e-28fa-46d6-9b30-1085e8329101 Work Title El Primer Amo…" at bounding box center [198, 107] width 383 height 51
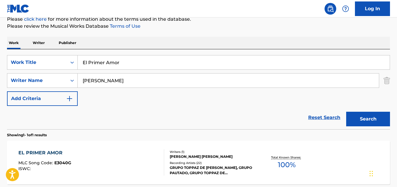
scroll to position [107, 0]
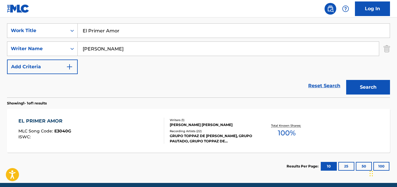
click at [51, 120] on div "EL PRIMER AMOR" at bounding box center [44, 121] width 53 height 7
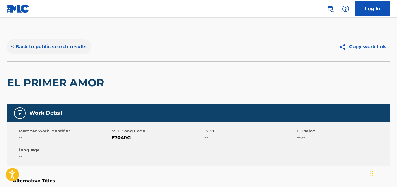
click at [79, 51] on button "< Back to public search results" at bounding box center [49, 46] width 84 height 15
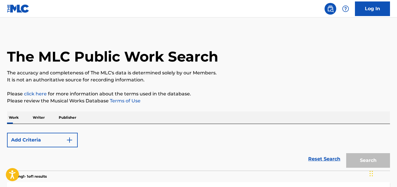
scroll to position [97, 0]
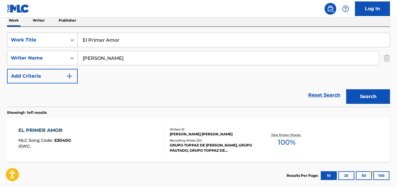
drag, startPoint x: 134, startPoint y: 44, endPoint x: 68, endPoint y: 43, distance: 65.2
click at [70, 43] on div "SearchWithCriteria954ad31e-28fa-46d6-9b30-1085e8329101 Work Title El Primer Amor" at bounding box center [198, 40] width 383 height 15
paste input "Celebration Day"
type input "Celebration Day"
drag, startPoint x: 156, startPoint y: 58, endPoint x: 22, endPoint y: 57, distance: 133.8
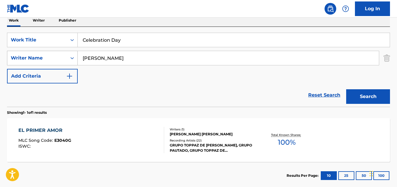
click at [22, 57] on div "SearchWithCriteria43a64609-140d-446a-8021-cc592b77542a Writer Name [PERSON_NAME]" at bounding box center [198, 58] width 383 height 15
paste input "Zepagain"
type input "Zepagain"
click at [346, 89] on button "Search" at bounding box center [368, 96] width 44 height 15
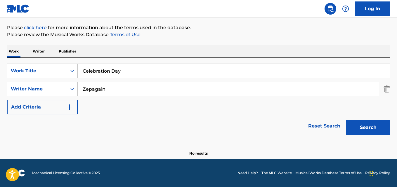
scroll to position [66, 0]
drag, startPoint x: 138, startPoint y: 70, endPoint x: 42, endPoint y: 72, distance: 95.8
click at [42, 72] on div "SearchWithCriteria954ad31e-28fa-46d6-9b30-1085e8329101 Work Title Celebration D…" at bounding box center [198, 71] width 383 height 15
paste input "In The Morning"
type input "In The Morning"
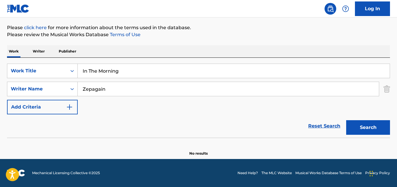
drag, startPoint x: 120, startPoint y: 95, endPoint x: 83, endPoint y: 94, distance: 36.3
click at [83, 94] on input "Zepagain" at bounding box center [228, 89] width 301 height 14
paste input "Code 3"
drag, startPoint x: 92, startPoint y: 90, endPoint x: 69, endPoint y: 90, distance: 23.7
click at [69, 90] on div "SearchWithCriteria43a64609-140d-446a-8021-cc592b77542a Writer Name Code 3" at bounding box center [198, 89] width 383 height 15
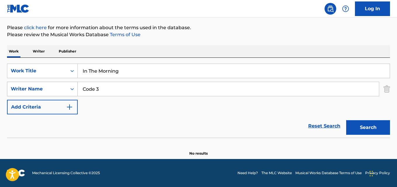
drag, startPoint x: 111, startPoint y: 91, endPoint x: 68, endPoint y: 90, distance: 42.7
click at [68, 90] on div "SearchWithCriteria43a64609-140d-446a-8021-cc592b77542a Writer Name Code 3" at bounding box center [198, 89] width 383 height 15
type input "Code 3"
drag, startPoint x: 356, startPoint y: 124, endPoint x: 316, endPoint y: 108, distance: 42.7
click at [356, 124] on button "Search" at bounding box center [368, 127] width 44 height 15
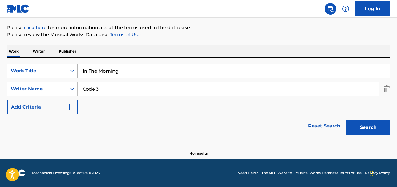
drag, startPoint x: 122, startPoint y: 71, endPoint x: 59, endPoint y: 76, distance: 62.7
click at [59, 76] on div "SearchWithCriteria954ad31e-28fa-46d6-9b30-1085e8329101 Work Title In The Morning" at bounding box center [198, 71] width 383 height 15
paste input "Twisted"
type input "Twisted"
drag, startPoint x: 92, startPoint y: 95, endPoint x: 67, endPoint y: 95, distance: 25.1
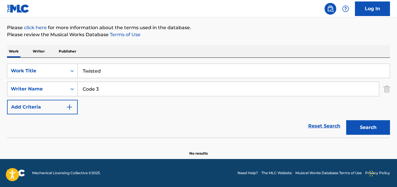
click at [67, 95] on div "SearchWithCriteria43a64609-140d-446a-8021-cc592b77542a Writer Name Code 3" at bounding box center [198, 89] width 383 height 15
paste input "P.K.O."
drag, startPoint x: 89, startPoint y: 89, endPoint x: 77, endPoint y: 90, distance: 12.0
click at [77, 90] on div "SearchWithCriteria43a64609-140d-446a-8021-cc592b77542a Writer Name P.K.O." at bounding box center [198, 89] width 383 height 15
drag, startPoint x: 122, startPoint y: 89, endPoint x: 21, endPoint y: 84, distance: 101.8
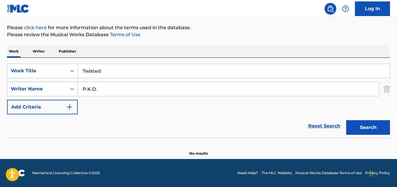
click at [21, 84] on div "SearchWithCriteria43a64609-140d-446a-8021-cc592b77542a Writer Name P.K.O." at bounding box center [198, 89] width 383 height 15
type input "P.K.O."
click at [346, 120] on button "Search" at bounding box center [368, 127] width 44 height 15
click at [316, 128] on link "Reset Search" at bounding box center [324, 126] width 38 height 13
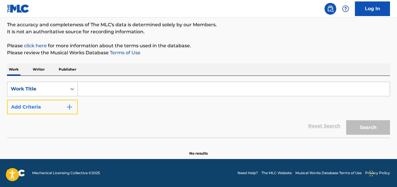
click at [60, 103] on button "Add Criteria" at bounding box center [42, 107] width 71 height 15
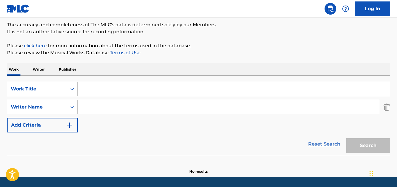
click at [324, 148] on link "Reset Search" at bounding box center [324, 144] width 38 height 13
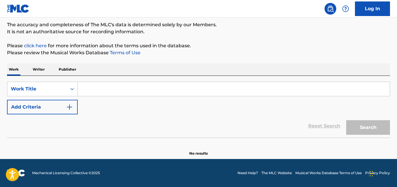
click at [243, 138] on section at bounding box center [198, 139] width 383 height 3
click at [242, 119] on div "Reset Search Search" at bounding box center [198, 126] width 383 height 23
click at [252, 36] on div "The MLC Public Work Search The accuracy and completeness of The MLC's data is d…" at bounding box center [198, 70] width 397 height 172
click at [189, 89] on input "Search Form" at bounding box center [234, 89] width 312 height 14
click at [191, 138] on section at bounding box center [198, 139] width 383 height 3
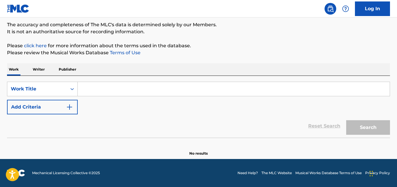
click at [191, 115] on div "Reset Search Search" at bounding box center [198, 126] width 383 height 23
click at [193, 123] on div "Reset Search Search" at bounding box center [198, 126] width 383 height 23
click at [121, 84] on input "Search Form" at bounding box center [234, 89] width 312 height 14
paste input "The Eradication Of [PERSON_NAME]"
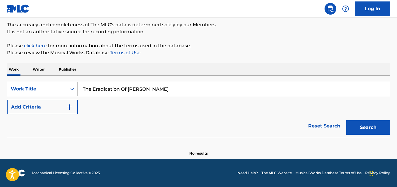
type input "The Eradication Of [PERSON_NAME]"
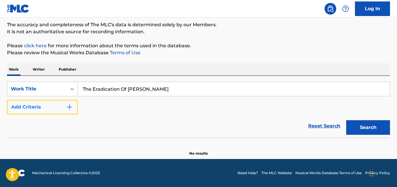
click at [77, 109] on button "Add Criteria" at bounding box center [42, 107] width 71 height 15
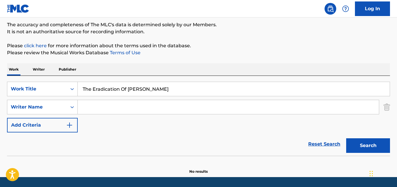
click at [96, 107] on input "Search Form" at bounding box center [228, 107] width 301 height 14
paste input "Beltway 8"
click at [346, 139] on button "Search" at bounding box center [368, 146] width 44 height 15
drag, startPoint x: 108, startPoint y: 109, endPoint x: 40, endPoint y: 110, distance: 68.7
click at [40, 110] on div "SearchWithCriteria43a64609-140d-446a-8021-cc592b77542a Writer Name Beltway 8" at bounding box center [198, 107] width 383 height 15
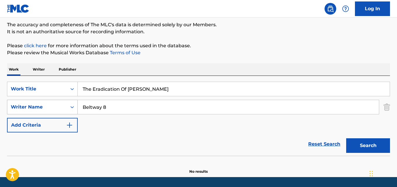
click at [346, 139] on button "Search" at bounding box center [368, 146] width 44 height 15
drag, startPoint x: 114, startPoint y: 109, endPoint x: 11, endPoint y: 103, distance: 103.6
click at [11, 103] on div "SearchWithCriteria43a64609-140d-446a-8021-cc592b77542a Writer Name Beltway 8" at bounding box center [198, 107] width 383 height 15
paste input "Screwed Up [US_STATE]"
type input "Screwed Up [US_STATE]"
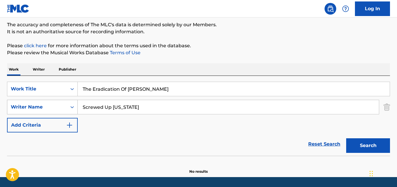
click at [346, 139] on button "Search" at bounding box center [368, 146] width 44 height 15
drag, startPoint x: 162, startPoint y: 90, endPoint x: 59, endPoint y: 84, distance: 103.6
click at [59, 84] on div "SearchWithCriteria954ad31e-28fa-46d6-9b30-1085e8329101 Work Title The Eradicati…" at bounding box center [198, 89] width 383 height 15
paste input "Circle G'z- Up N Da Club"
drag, startPoint x: 173, startPoint y: 89, endPoint x: 62, endPoint y: 86, distance: 110.8
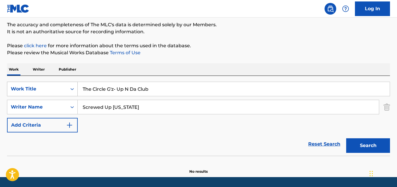
click at [62, 86] on div "SearchWithCriteria954ad31e-28fa-46d6-9b30-1085e8329101 Work Title The Circle G'…" at bounding box center [198, 89] width 383 height 15
paste input "Search Form"
type input "Up N Da Club"
drag, startPoint x: 151, startPoint y: 103, endPoint x: 56, endPoint y: 103, distance: 95.8
click at [56, 103] on div "SearchWithCriteria43a64609-140d-446a-8021-cc592b77542a Writer Name Screwed Up […" at bounding box center [198, 107] width 383 height 15
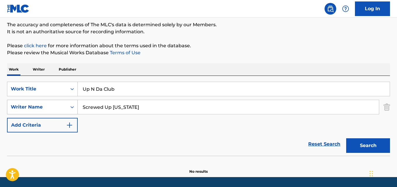
paste input "The Circle G'z"
type input "The Circle G'z"
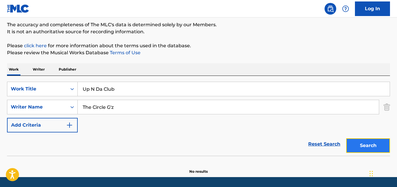
click at [372, 144] on button "Search" at bounding box center [368, 146] width 44 height 15
drag, startPoint x: 116, startPoint y: 91, endPoint x: 64, endPoint y: 94, distance: 52.2
click at [64, 94] on div "SearchWithCriteria954ad31e-28fa-46d6-9b30-1085e8329101 Work Title Up N Da Club" at bounding box center [198, 89] width 383 height 15
paste input "No Justice"
type input "No Justice"
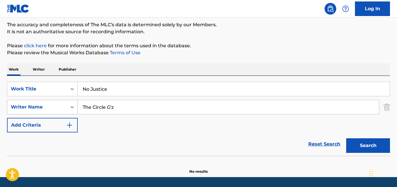
drag, startPoint x: 122, startPoint y: 105, endPoint x: 54, endPoint y: 107, distance: 67.5
click at [54, 107] on div "SearchWithCriteria43a64609-140d-446a-8021-cc592b77542a Writer Name The Circle G…" at bounding box center [198, 107] width 383 height 15
paste input "[PERSON_NAME]"
type input "[PERSON_NAME]"
click at [346, 139] on button "Search" at bounding box center [368, 146] width 44 height 15
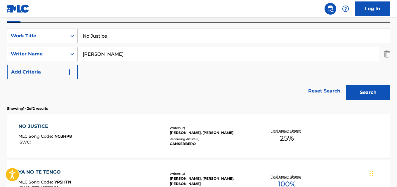
scroll to position [89, 0]
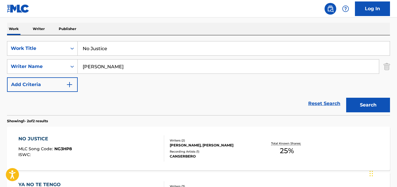
click at [43, 137] on div "NO JUSTICE" at bounding box center [44, 139] width 53 height 7
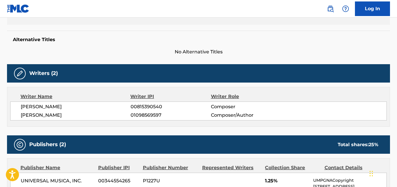
scroll to position [128, 0]
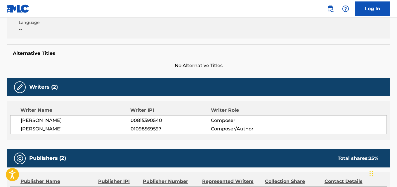
click at [54, 127] on span "[PERSON_NAME]" at bounding box center [76, 129] width 110 height 7
click at [69, 119] on span "[PERSON_NAME]" at bounding box center [76, 120] width 110 height 7
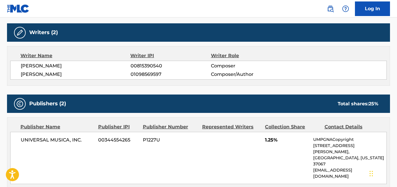
scroll to position [186, 0]
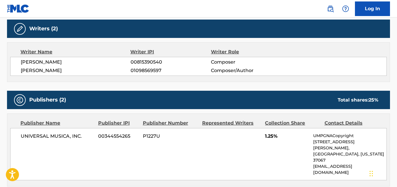
drag, startPoint x: 20, startPoint y: 63, endPoint x: 76, endPoint y: 62, distance: 55.5
click at [76, 62] on div "[PERSON_NAME] 00815390540 Composer [PERSON_NAME] 01098569597 Composer/Author" at bounding box center [198, 66] width 377 height 19
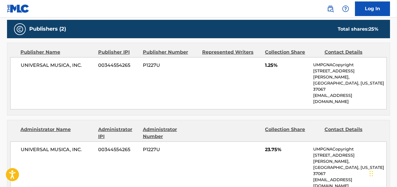
scroll to position [274, 0]
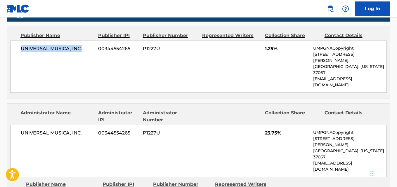
drag, startPoint x: 21, startPoint y: 51, endPoint x: 89, endPoint y: 51, distance: 67.5
click at [89, 51] on span "UNIVERSAL MUSICA, INC." at bounding box center [57, 48] width 73 height 7
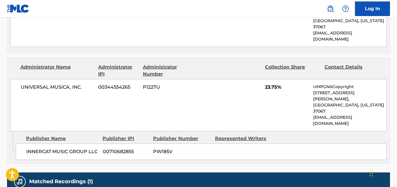
scroll to position [332, 0]
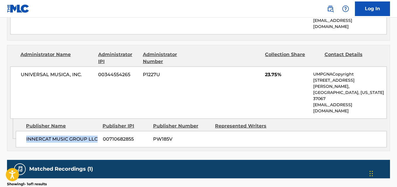
drag, startPoint x: 24, startPoint y: 104, endPoint x: 97, endPoint y: 106, distance: 73.4
click at [97, 131] on div "INNERCAT MUSIC GROUP LLC 00710682855 PW185V" at bounding box center [201, 139] width 371 height 16
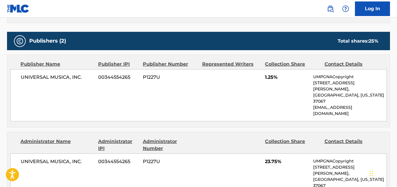
scroll to position [245, 0]
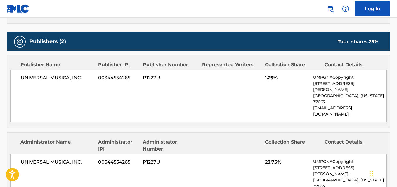
click at [269, 75] on span "1.25%" at bounding box center [287, 78] width 44 height 7
click at [266, 159] on span "23.75%" at bounding box center [287, 162] width 44 height 7
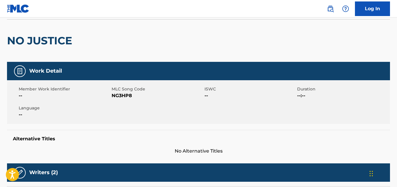
scroll to position [0, 0]
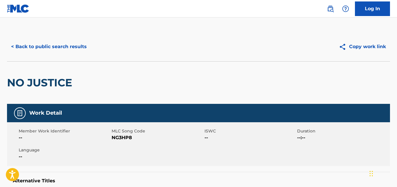
click at [70, 55] on div "< Back to public search results Copy work link" at bounding box center [198, 46] width 383 height 29
click at [69, 50] on button "< Back to public search results" at bounding box center [49, 46] width 84 height 15
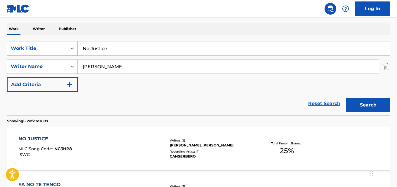
drag, startPoint x: 47, startPoint y: 53, endPoint x: 39, endPoint y: 53, distance: 7.9
click at [39, 53] on div "SearchWithCriteria954ad31e-28fa-46d6-9b30-1085e8329101 Work Title No Justice" at bounding box center [198, 48] width 383 height 15
paste input "Yo Y Mi Botella De Vino"
type input "Yo Y Mi Botella De Vino"
drag, startPoint x: 133, startPoint y: 67, endPoint x: 49, endPoint y: 67, distance: 83.3
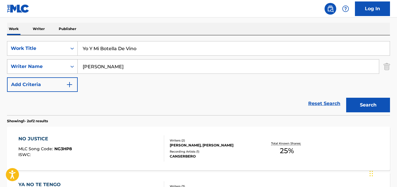
click at [49, 67] on div "SearchWithCriteria43a64609-140d-446a-8021-cc592b77542a Writer Name [PERSON_NAME]" at bounding box center [198, 66] width 383 height 15
paste input "[PERSON_NAME]"
click at [346, 98] on button "Search" at bounding box center [368, 105] width 44 height 15
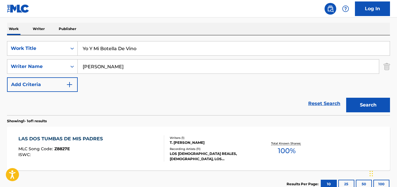
drag, startPoint x: 104, startPoint y: 66, endPoint x: 179, endPoint y: 66, distance: 75.1
click at [179, 66] on input "[PERSON_NAME]" at bounding box center [228, 67] width 301 height 14
type input "Salvador"
click at [346, 98] on button "Search" at bounding box center [368, 105] width 44 height 15
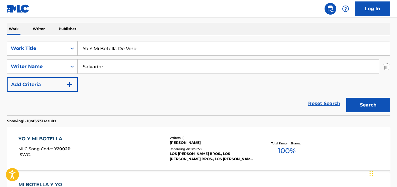
click at [58, 135] on div "YO Y MI BOTELLA MLC Song Code : Y2002P ISWC : Writers ( 1 ) [PERSON_NAME] Recor…" at bounding box center [198, 149] width 383 height 44
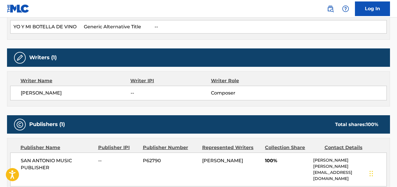
scroll to position [175, 0]
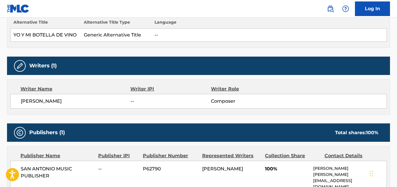
click at [34, 101] on span "[PERSON_NAME]" at bounding box center [76, 101] width 110 height 7
click at [91, 110] on div "Writer Name Writer IPI Writer Role [PERSON_NAME] -- Composer" at bounding box center [198, 96] width 383 height 35
click at [54, 103] on span "[PERSON_NAME]" at bounding box center [76, 101] width 110 height 7
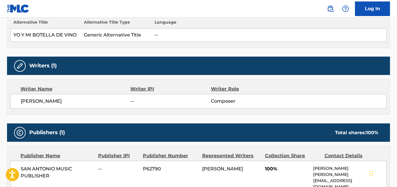
click at [80, 112] on div "Writer Name Writer IPI Writer Role [PERSON_NAME] -- Composer" at bounding box center [198, 96] width 383 height 35
drag, startPoint x: 70, startPoint y: 103, endPoint x: 105, endPoint y: 103, distance: 35.4
click at [105, 103] on span "[PERSON_NAME]" at bounding box center [76, 101] width 110 height 7
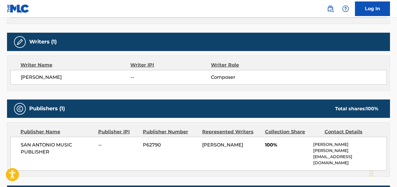
scroll to position [234, 0]
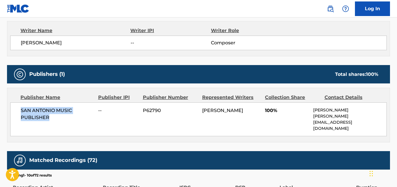
drag, startPoint x: 20, startPoint y: 112, endPoint x: 80, endPoint y: 122, distance: 61.5
click at [80, 122] on div "SAN ANTONIO MUSIC PUBLISHER -- P62790 [PERSON_NAME] 100% [PERSON_NAME] [EMAIL_A…" at bounding box center [198, 120] width 377 height 34
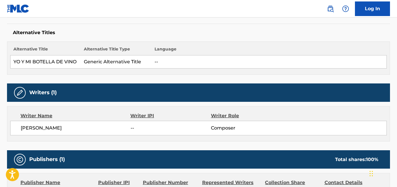
scroll to position [146, 0]
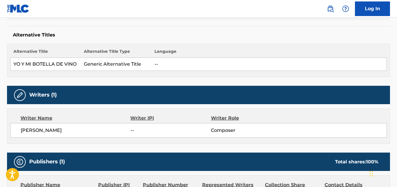
drag, startPoint x: 20, startPoint y: 131, endPoint x: 119, endPoint y: 134, distance: 99.1
click at [119, 134] on div "[PERSON_NAME] -- Composer" at bounding box center [198, 130] width 377 height 15
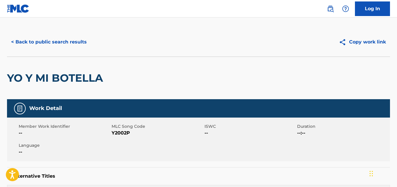
scroll to position [0, 0]
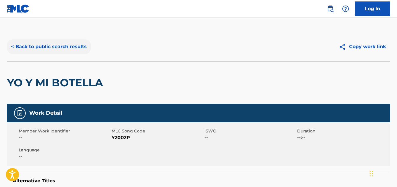
click at [77, 46] on button "< Back to public search results" at bounding box center [49, 46] width 84 height 15
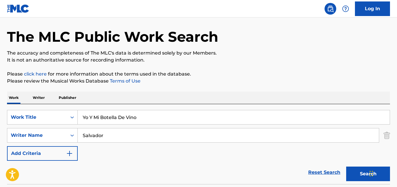
scroll to position [29, 0]
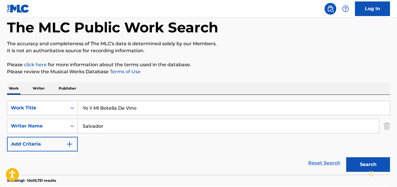
click at [312, 162] on link "Reset Search" at bounding box center [324, 163] width 38 height 13
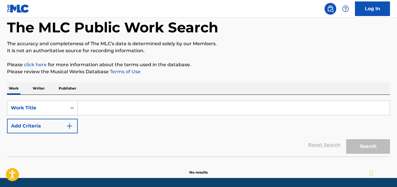
click at [126, 108] on input "Search Form" at bounding box center [234, 108] width 312 height 14
paste input "Up"
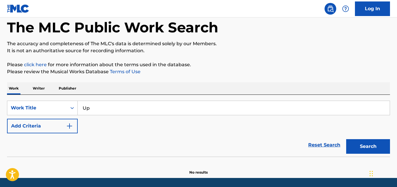
type input "Up"
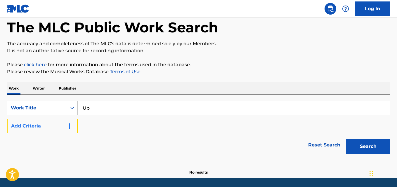
click at [68, 128] on img "Search Form" at bounding box center [69, 126] width 7 height 7
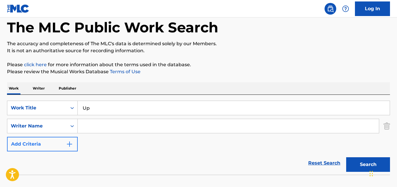
click at [96, 124] on input "Search Form" at bounding box center [228, 126] width 301 height 14
click at [351, 157] on div "Search" at bounding box center [366, 163] width 47 height 23
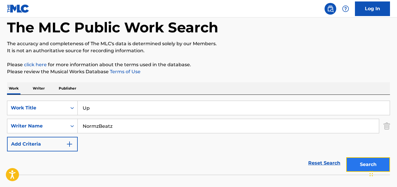
click at [354, 162] on button "Search" at bounding box center [368, 164] width 44 height 15
drag, startPoint x: 123, startPoint y: 125, endPoint x: 71, endPoint y: 132, distance: 52.3
click at [71, 132] on div "SearchWithCriteria43a64609-140d-446a-8021-cc592b77542a Writer Name NormzBeatz" at bounding box center [198, 126] width 383 height 15
paste input "an [PERSON_NAME]"
type input "[PERSON_NAME]"
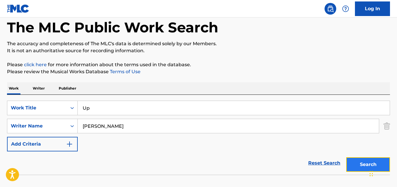
click at [349, 162] on button "Search" at bounding box center [368, 164] width 44 height 15
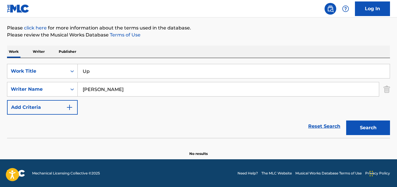
scroll to position [66, 0]
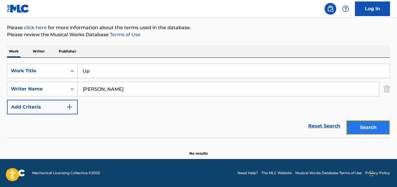
click at [366, 123] on button "Search" at bounding box center [368, 127] width 44 height 15
drag, startPoint x: 117, startPoint y: 79, endPoint x: 64, endPoint y: 79, distance: 52.9
click at [64, 79] on div "SearchWithCriteria954ad31e-28fa-46d6-9b30-1085e8329101 Work Title Up SearchWith…" at bounding box center [198, 89] width 383 height 51
click at [122, 72] on input "Up" at bounding box center [234, 71] width 312 height 14
drag, startPoint x: 139, startPoint y: 70, endPoint x: 59, endPoint y: 69, distance: 79.8
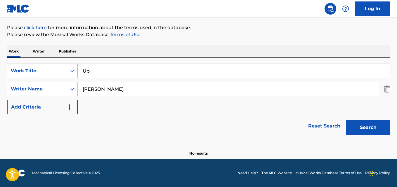
click at [59, 69] on div "SearchWithCriteria954ad31e-28fa-46d6-9b30-1085e8329101 Work Title Up" at bounding box center [198, 71] width 383 height 15
paste input "Do You Miss Me"
type input "Do You Miss Me"
drag, startPoint x: 169, startPoint y: 88, endPoint x: 22, endPoint y: 87, distance: 147.6
click at [22, 87] on div "SearchWithCriteria43a64609-140d-446a-8021-cc592b77542a Writer Name [PERSON_NAME]" at bounding box center [198, 89] width 383 height 15
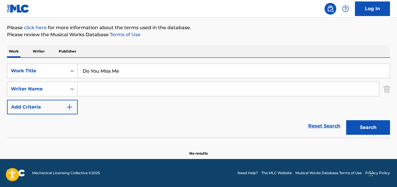
paste input "Selo"
type input "Selo"
click at [364, 121] on button "Search" at bounding box center [368, 127] width 44 height 15
